Goal: Transaction & Acquisition: Purchase product/service

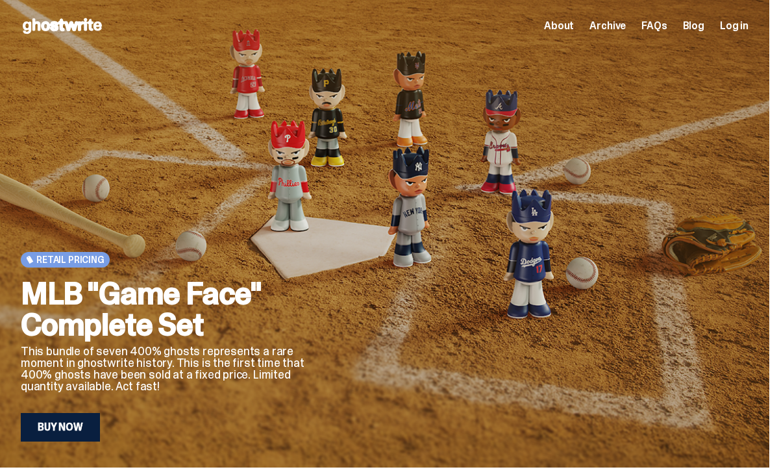
click at [667, 28] on span "FAQs" at bounding box center [654, 26] width 25 height 10
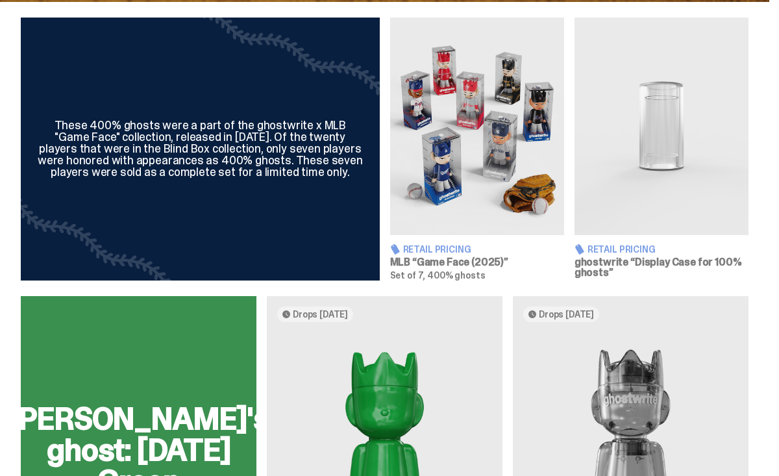
scroll to position [531, 0]
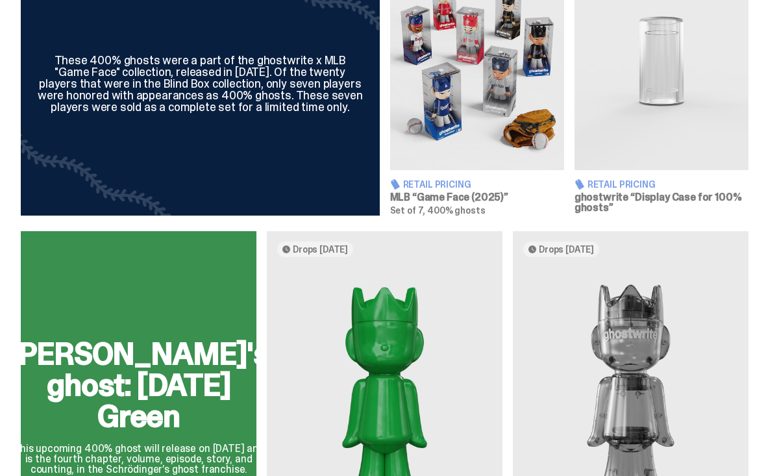
click at [421, 203] on h3 "MLB “Game Face (2025)”" at bounding box center [477, 197] width 174 height 10
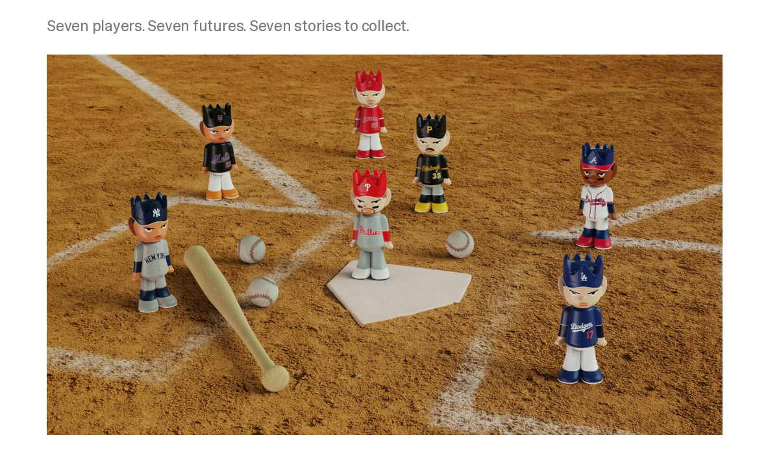
scroll to position [587, 0]
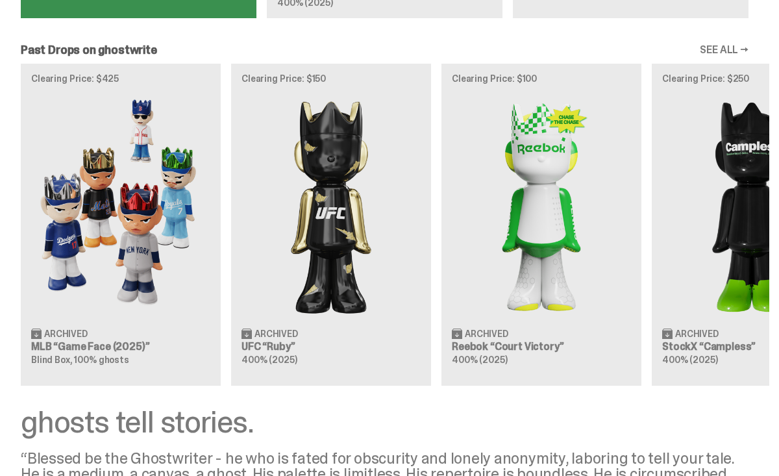
scroll to position [1135, 0]
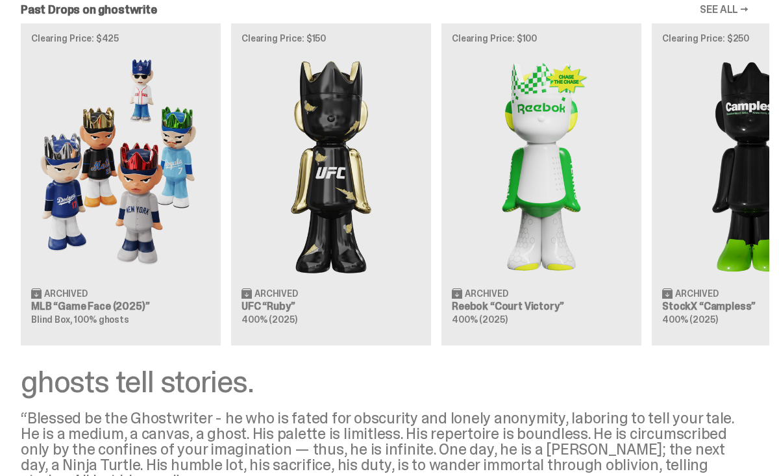
click at [126, 201] on div "Clearing Price: $425 Archived MLB “Game Face (2025)” Blind Box, 100% ghosts Cle…" at bounding box center [385, 184] width 770 height 322
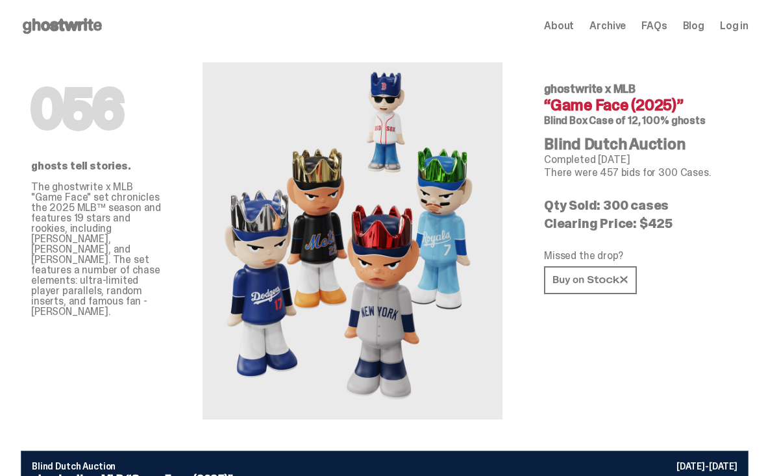
click at [614, 24] on span "Archive" at bounding box center [608, 26] width 36 height 10
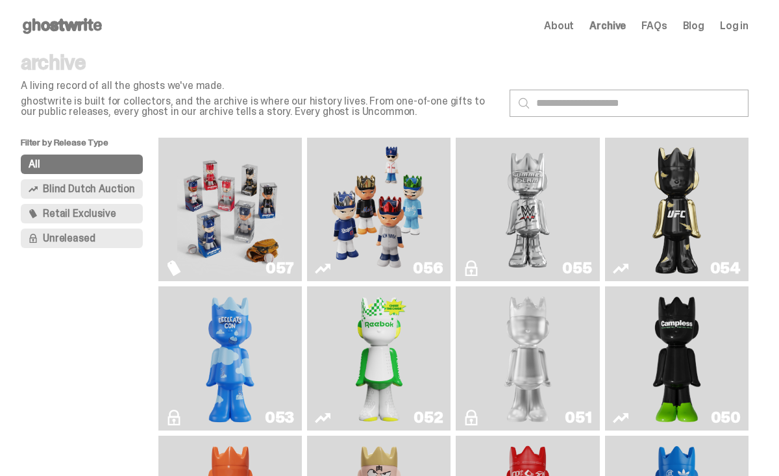
click at [373, 223] on img "Game Face (2025)" at bounding box center [379, 209] width 107 height 133
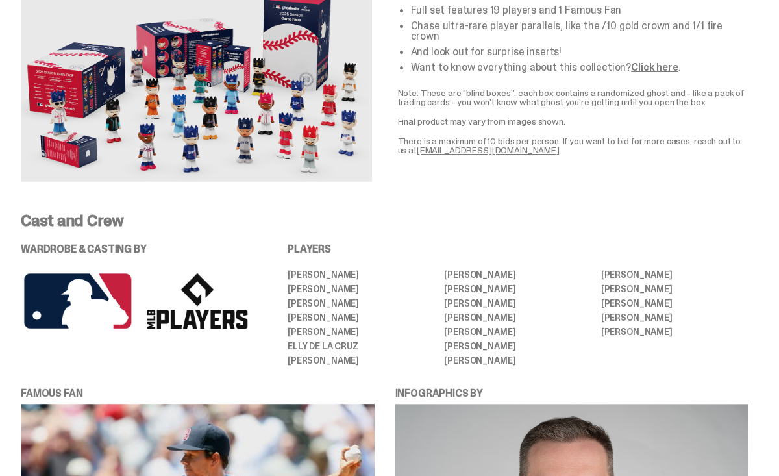
scroll to position [2276, 0]
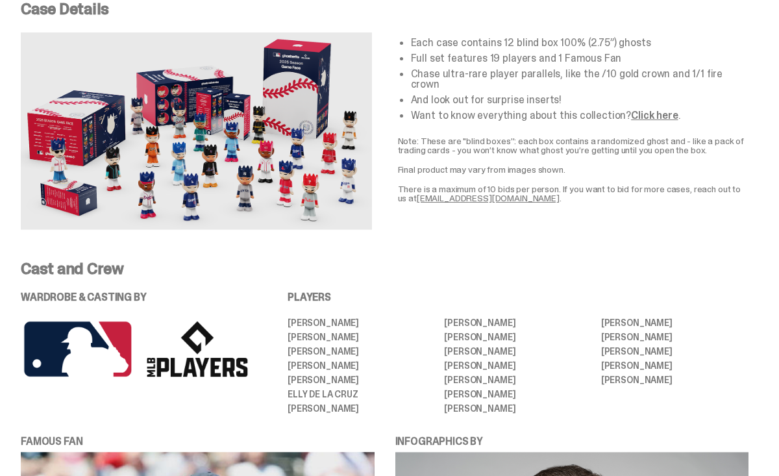
click at [650, 108] on link "Click here" at bounding box center [654, 115] width 47 height 14
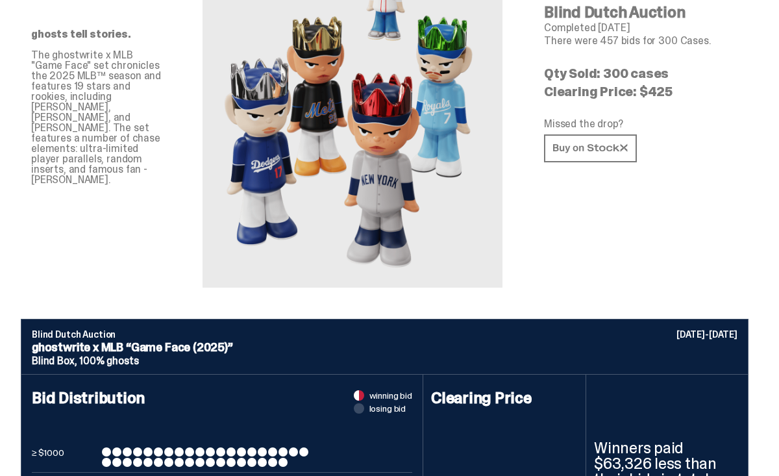
scroll to position [0, 0]
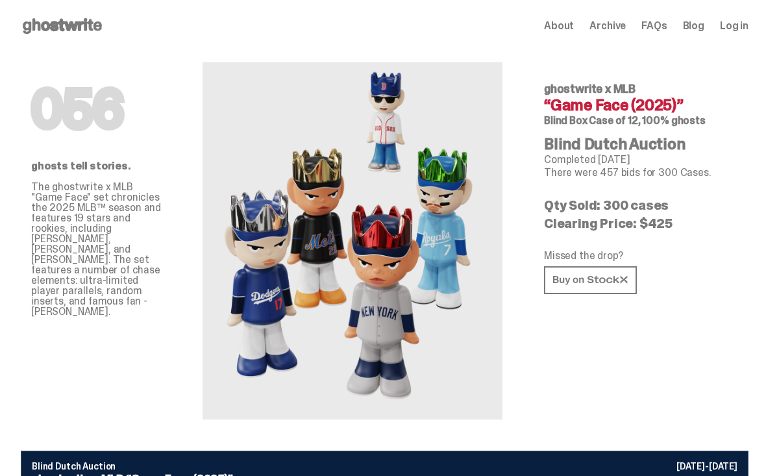
click at [748, 29] on span "Log in" at bounding box center [734, 26] width 29 height 10
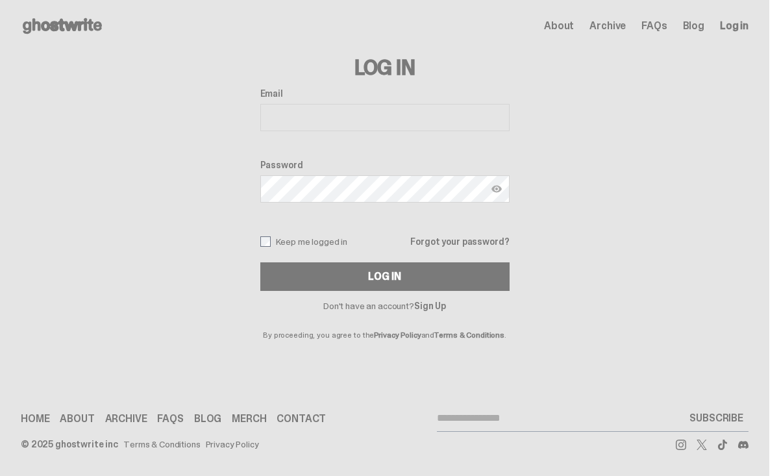
click at [380, 123] on input "Email" at bounding box center [384, 117] width 249 height 27
type input "**********"
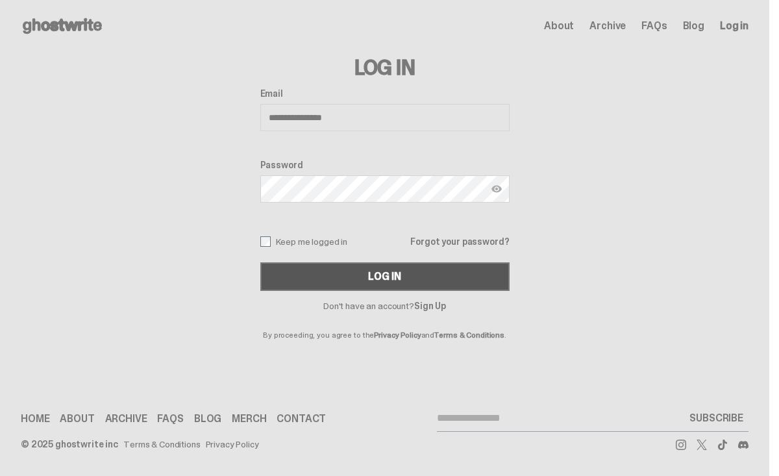
click at [352, 271] on button "Log In" at bounding box center [384, 276] width 249 height 29
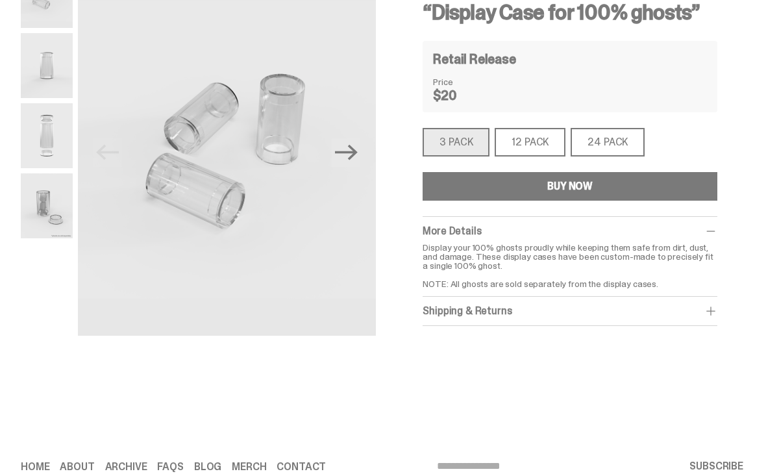
scroll to position [137, 0]
